Goal: Information Seeking & Learning: Learn about a topic

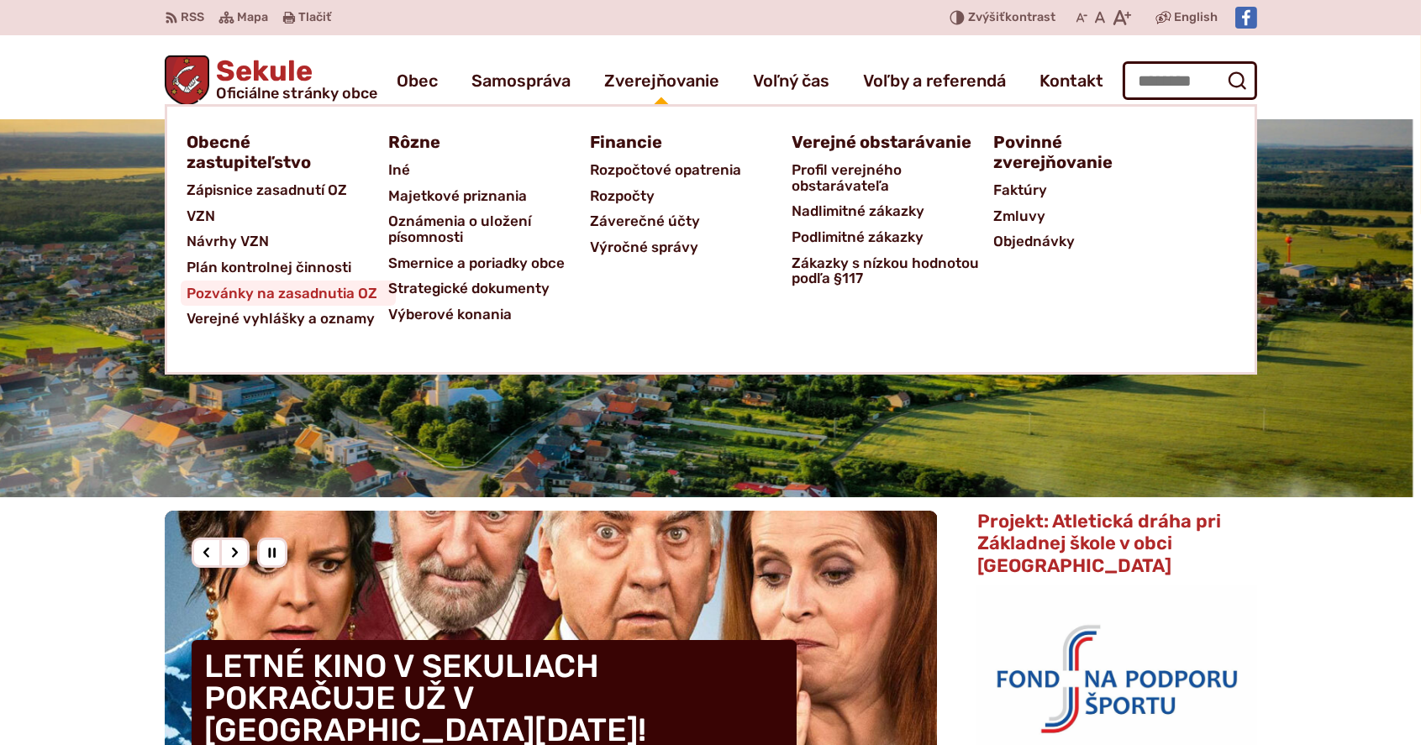
click at [309, 286] on span "Pozvánky na zasadnutia OZ" at bounding box center [282, 294] width 191 height 26
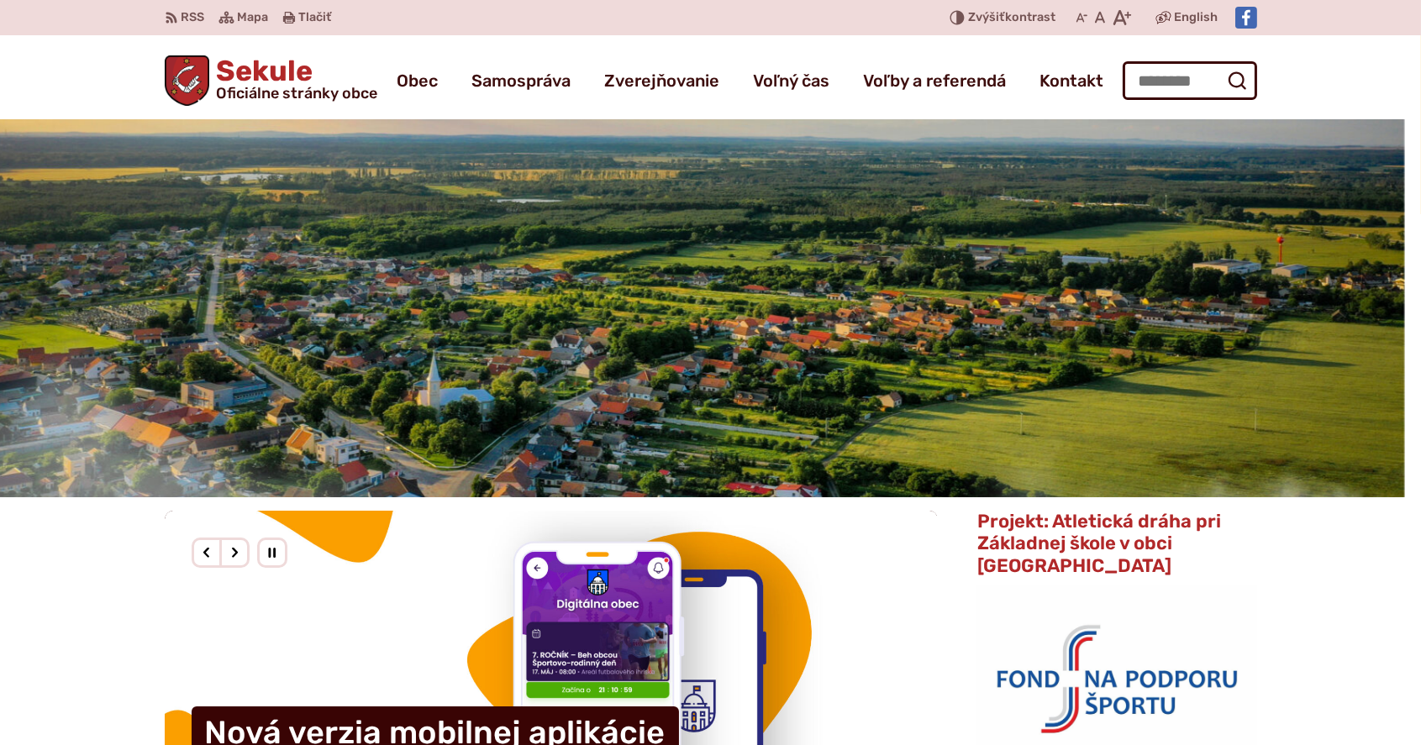
click at [598, 302] on img "3 / 3" at bounding box center [693, 308] width 1421 height 378
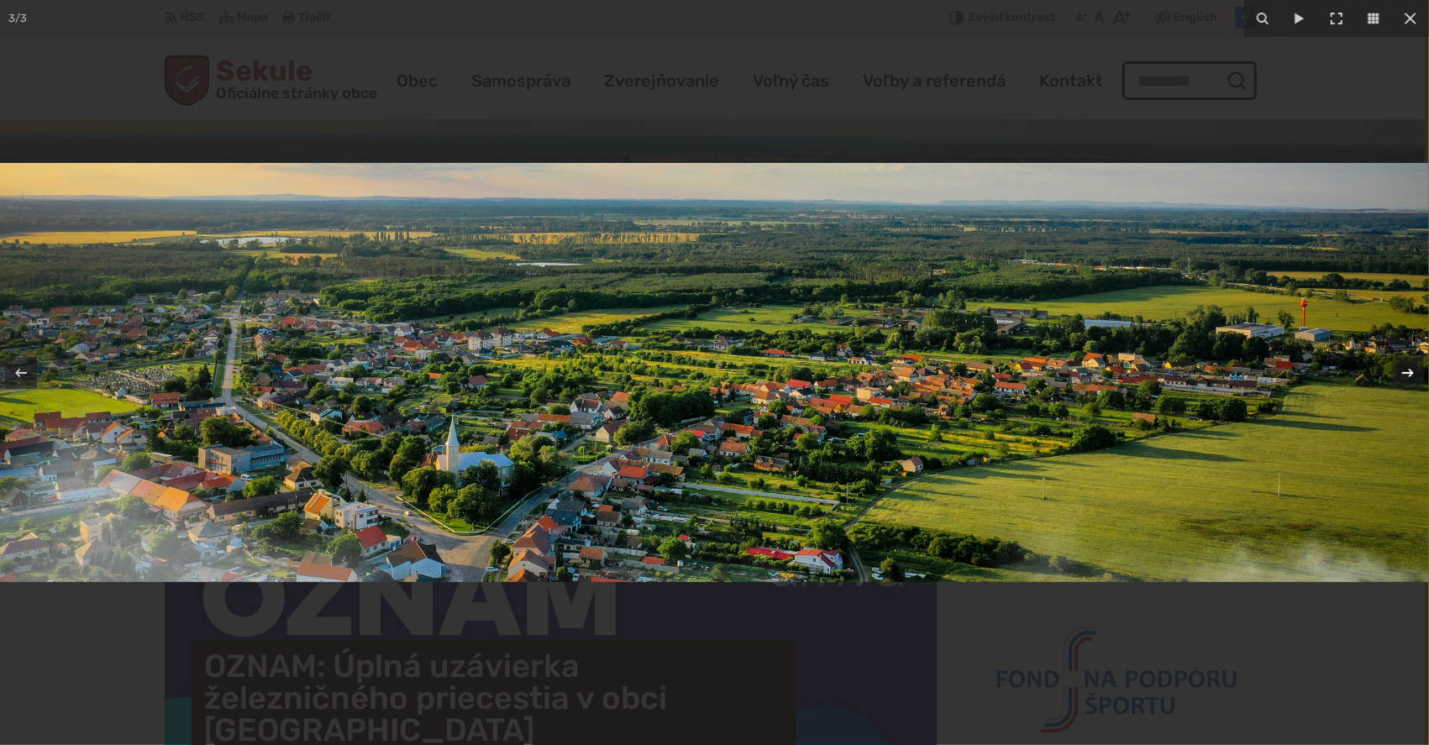
click at [1414, 372] on icon at bounding box center [1408, 373] width 20 height 20
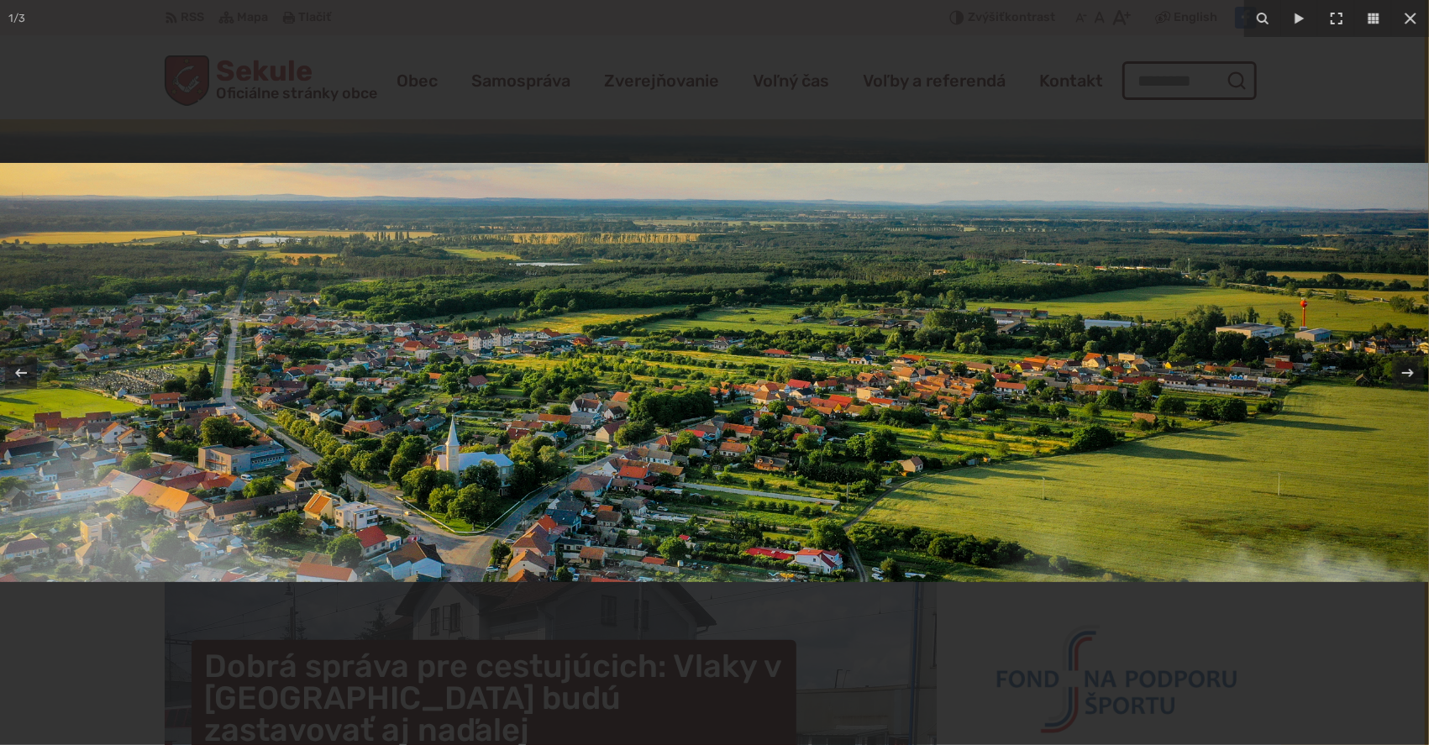
click at [890, 393] on img at bounding box center [714, 372] width 1429 height 419
